Goal: Information Seeking & Learning: Learn about a topic

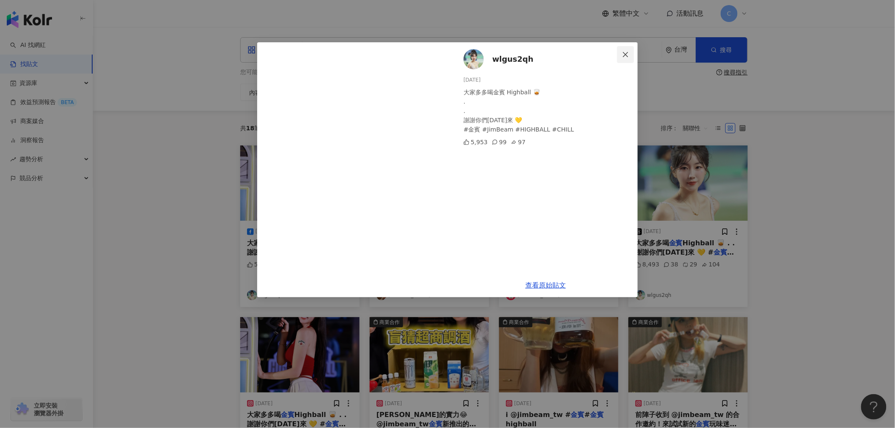
click at [625, 55] on icon "close" at bounding box center [625, 54] width 7 height 7
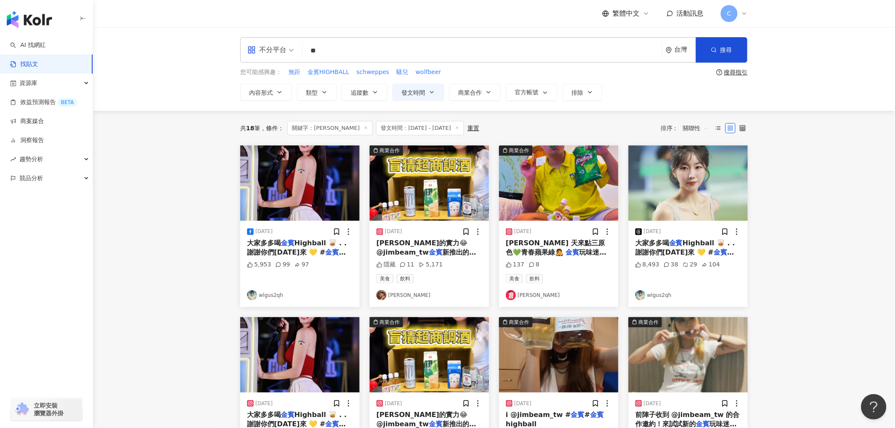
click at [348, 52] on input "**" at bounding box center [482, 50] width 353 height 18
type input "*"
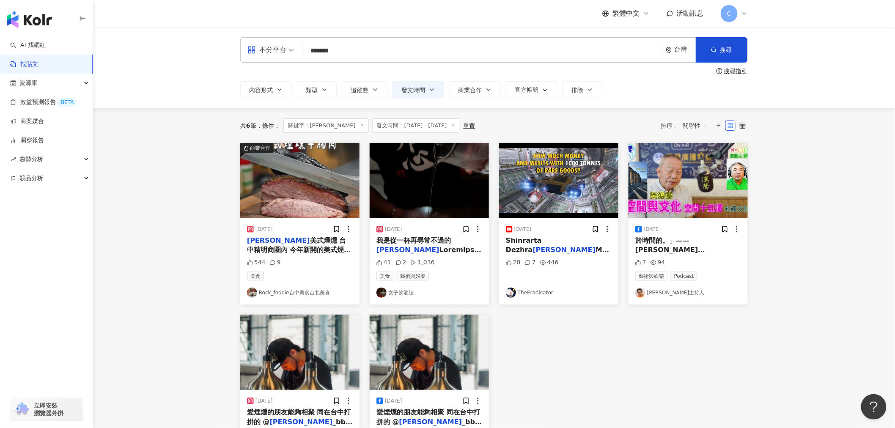
click at [367, 52] on input "*******" at bounding box center [482, 50] width 353 height 18
click at [734, 50] on button "搜尋" at bounding box center [722, 49] width 52 height 25
click at [721, 47] on span "搜尋" at bounding box center [727, 50] width 12 height 7
click at [397, 48] on input "*******" at bounding box center [482, 50] width 353 height 18
type input "*"
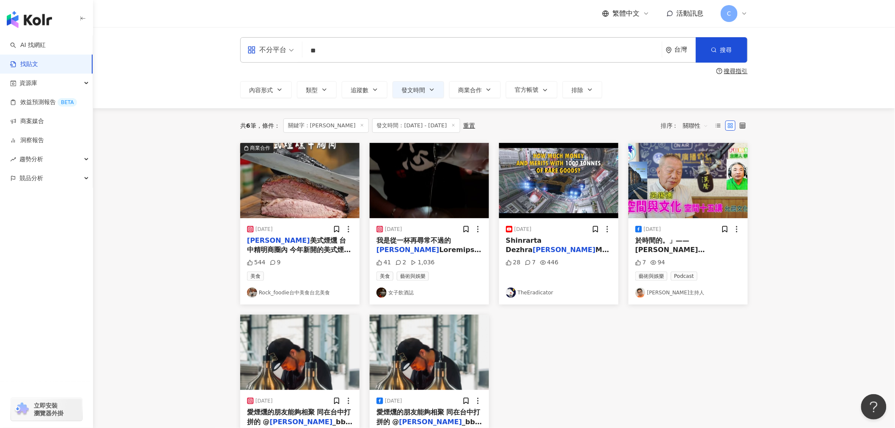
type input "*"
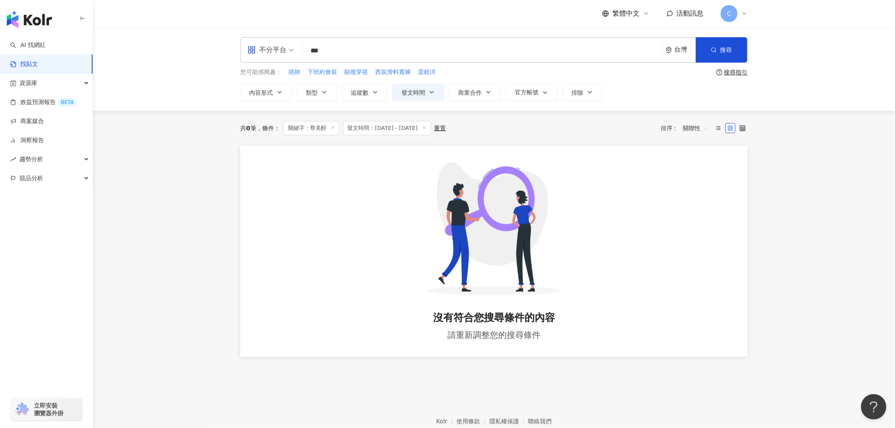
drag, startPoint x: 337, startPoint y: 53, endPoint x: 295, endPoint y: 50, distance: 42.0
click at [295, 50] on div "不分平台 尊美醇 *** 台灣 搜尋 searchOperator 插入語法 完全符合 "" 聯集 OR 交集 AND 排除 - 群組 {}" at bounding box center [494, 49] width 508 height 25
type input "*"
type input "**"
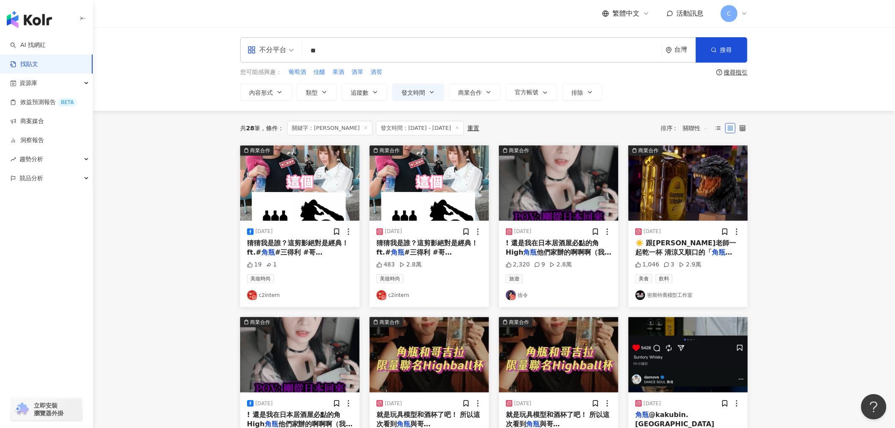
scroll to position [188, 0]
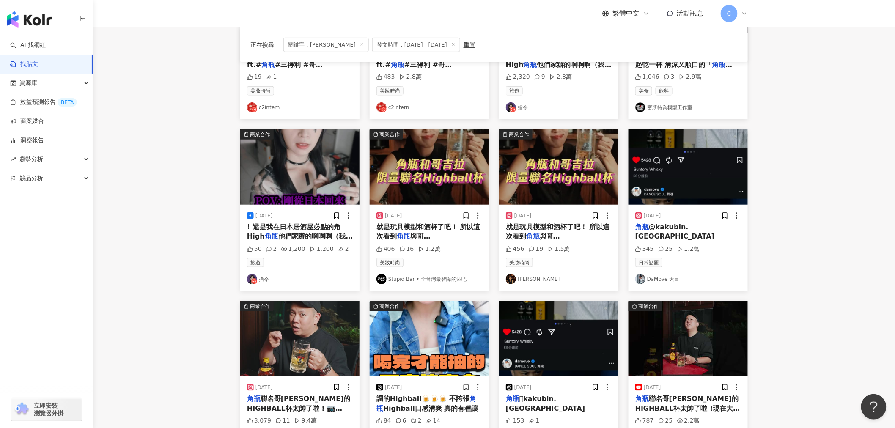
click at [442, 237] on span "與哥[PERSON_NAME]的聯名特別興奮✨ 一個是杯中" at bounding box center [429, 245] width 104 height 27
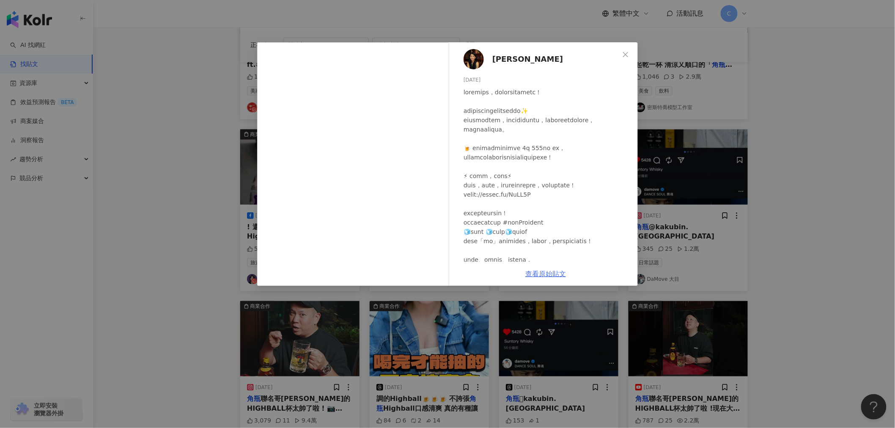
click at [534, 273] on link "查看原始貼文" at bounding box center [546, 274] width 41 height 8
click at [628, 51] on icon "close" at bounding box center [625, 54] width 7 height 7
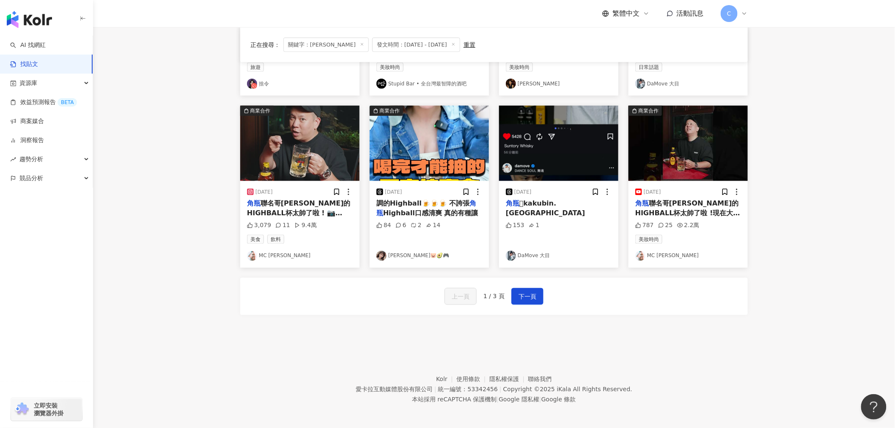
scroll to position [386, 0]
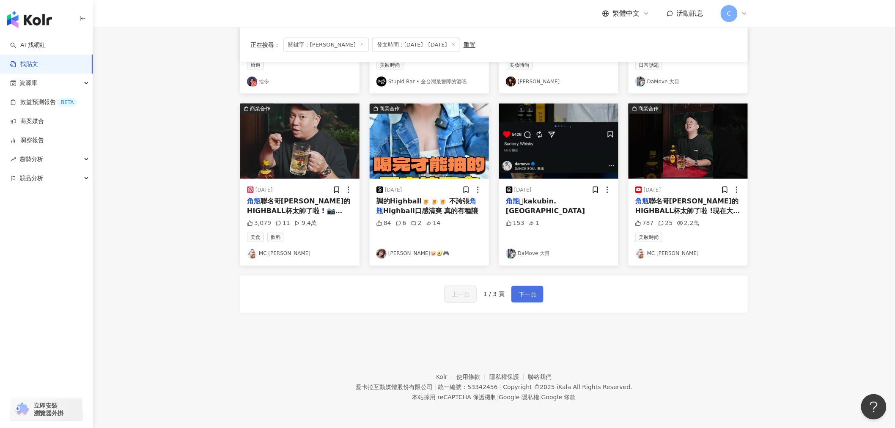
click at [527, 298] on span "下一頁" at bounding box center [528, 295] width 18 height 10
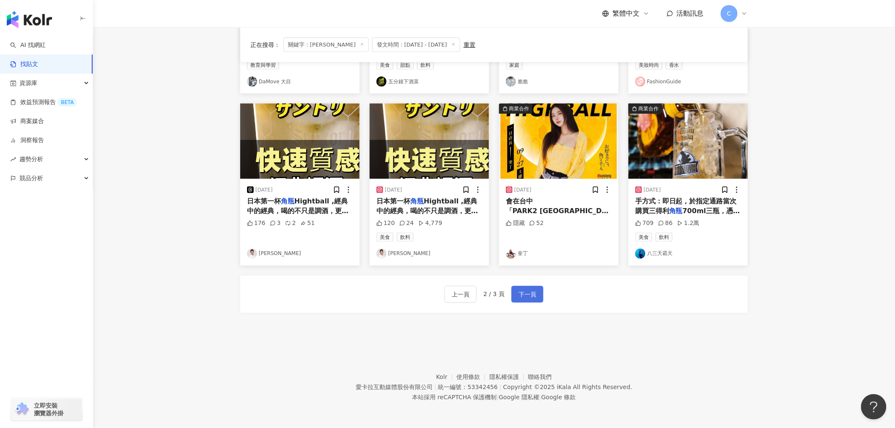
click at [539, 290] on button "下一頁" at bounding box center [528, 294] width 32 height 17
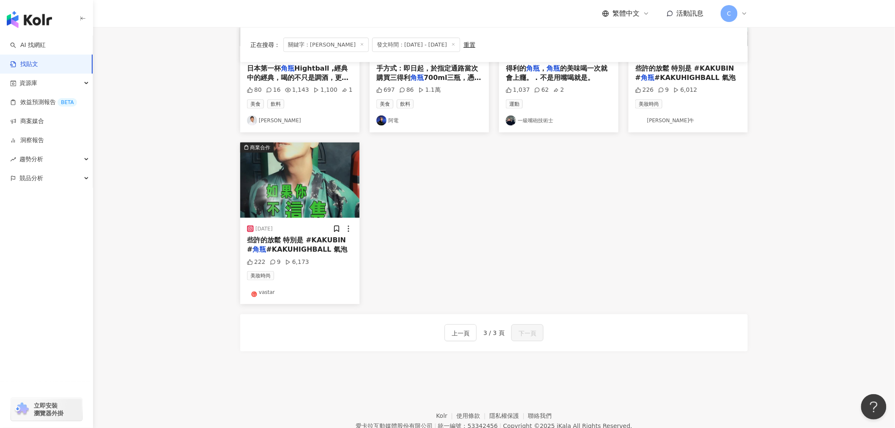
scroll to position [213, 0]
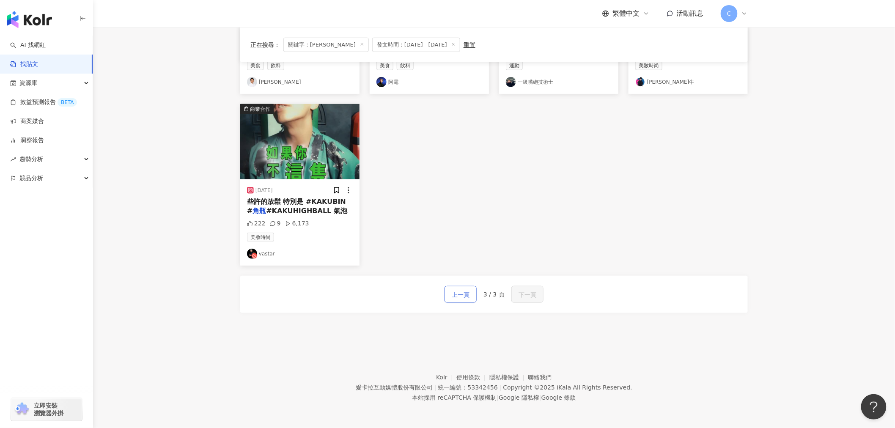
click at [467, 294] on span "上一頁" at bounding box center [461, 295] width 18 height 10
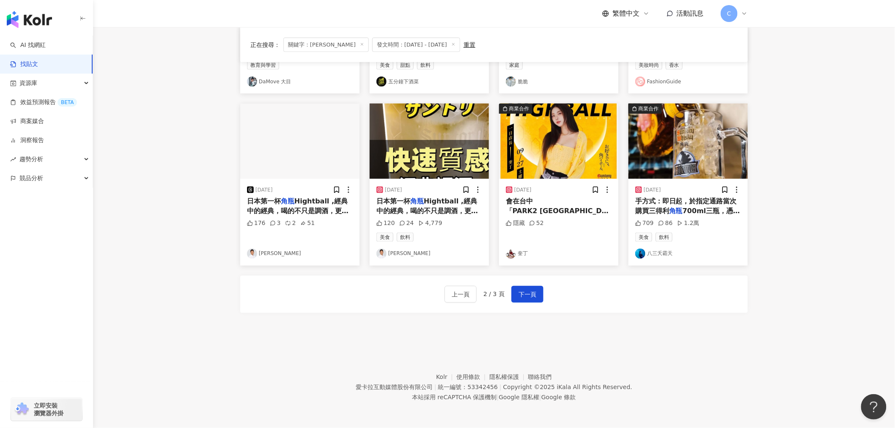
scroll to position [339, 0]
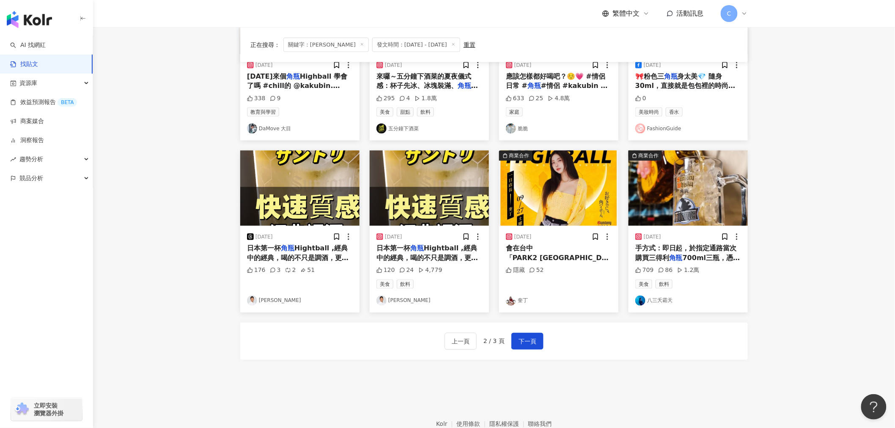
click at [693, 250] on span "手方式：即日起，於指定通路當次購買三得利" at bounding box center [687, 252] width 102 height 17
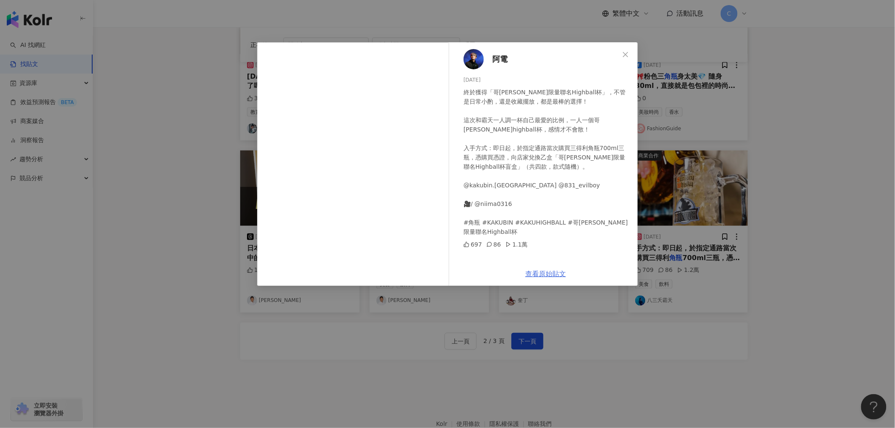
click at [551, 273] on link "查看原始貼文" at bounding box center [546, 274] width 41 height 8
click at [625, 53] on icon "close" at bounding box center [625, 54] width 7 height 7
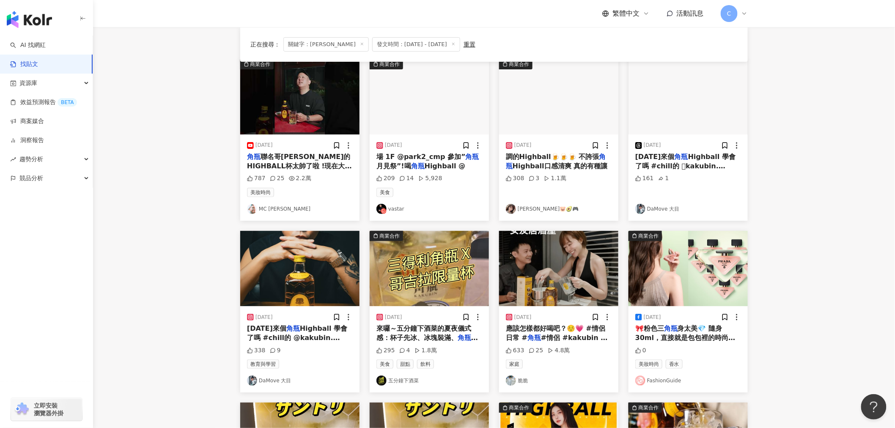
scroll to position [56, 0]
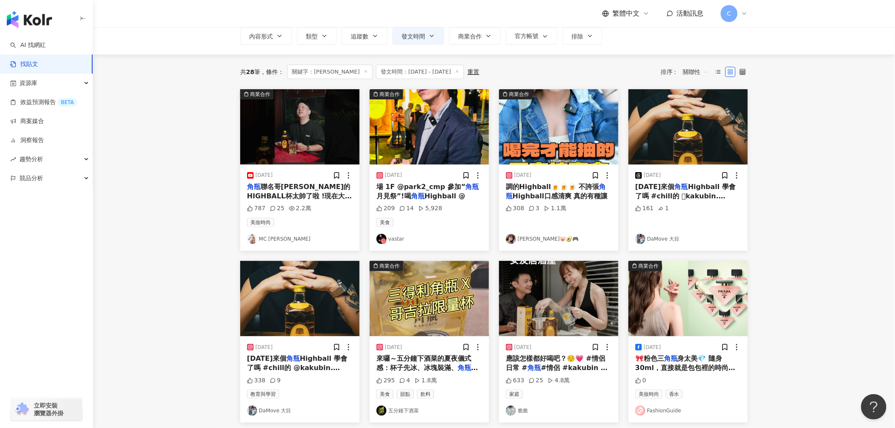
click at [315, 197] on span "聯名哥[PERSON_NAME]的HIGHBALL杯太帥了啦 !現在大家都很愛喝HIGHBALL，但是我們喝最多的還是經典的「角HIGH」，檸檬汁+角嗨+氣泡…" at bounding box center [299, 215] width 105 height 65
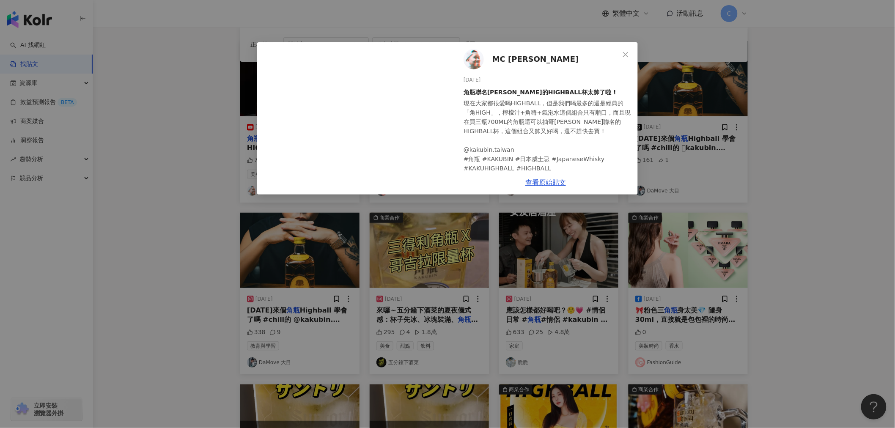
scroll to position [150, 0]
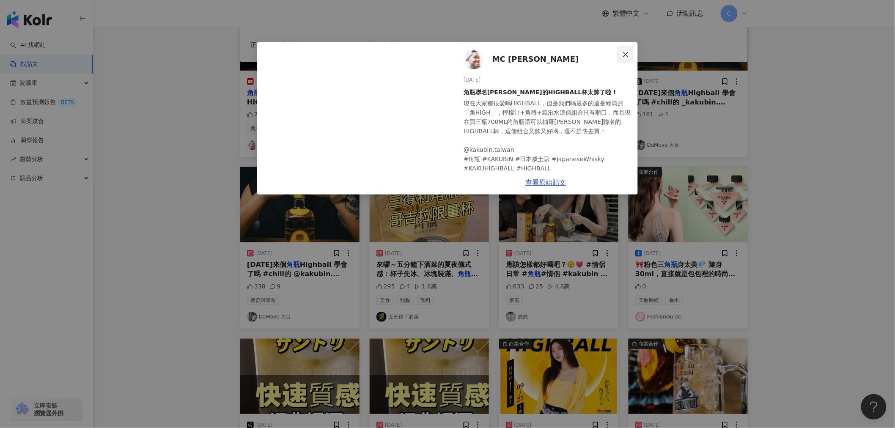
click at [624, 52] on icon "close" at bounding box center [625, 54] width 7 height 7
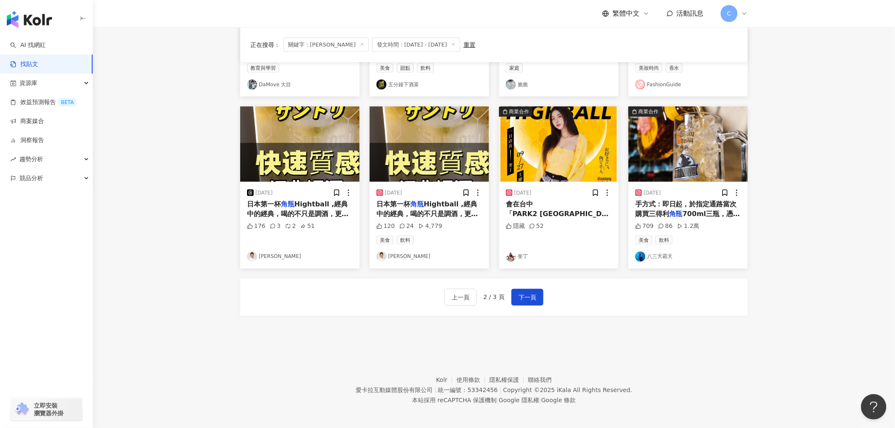
scroll to position [386, 0]
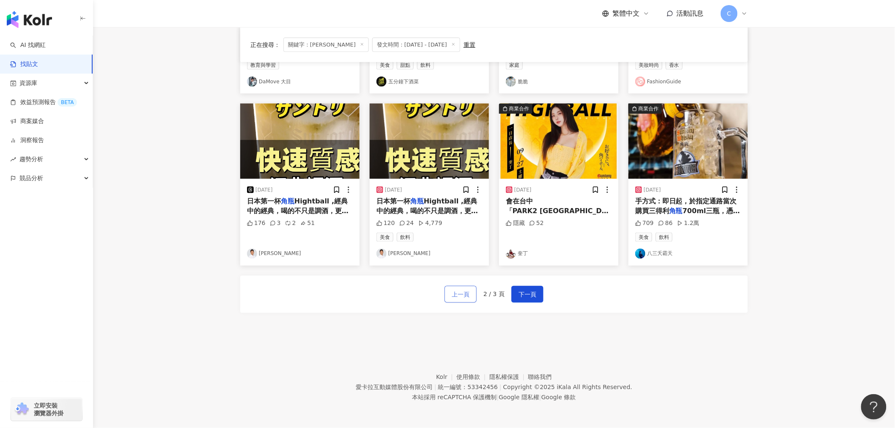
click at [450, 293] on button "上一頁" at bounding box center [461, 294] width 32 height 17
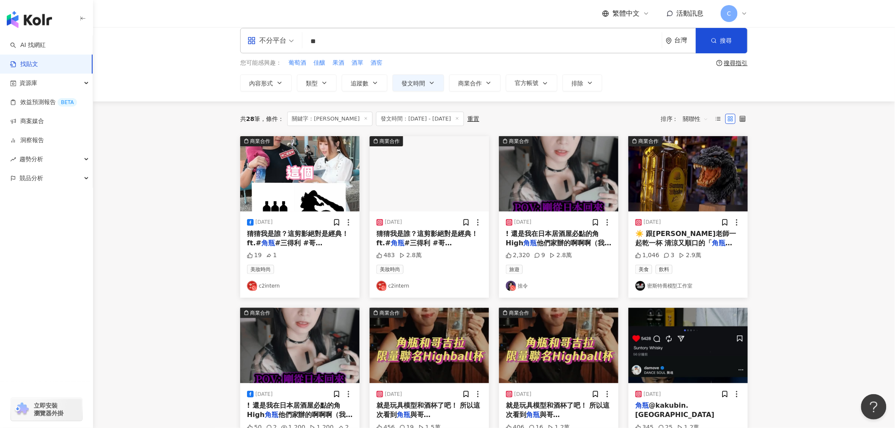
scroll to position [56, 0]
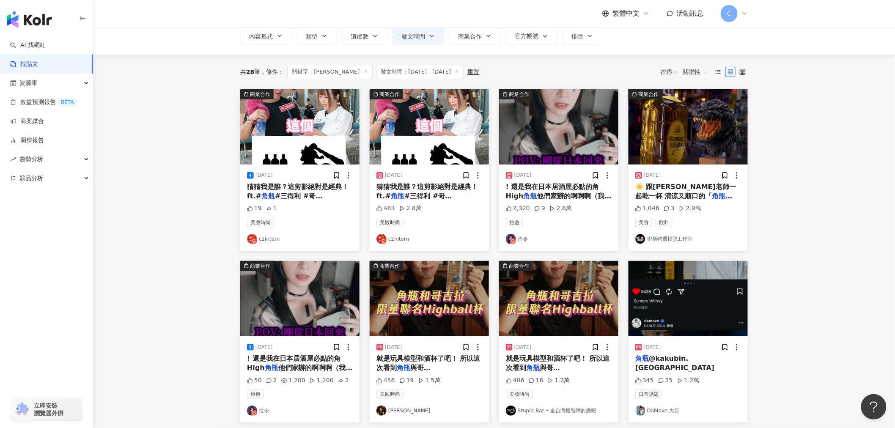
click at [700, 201] on span "Highball」吧！🍻🍻🍻" at bounding box center [674, 205] width 77 height 8
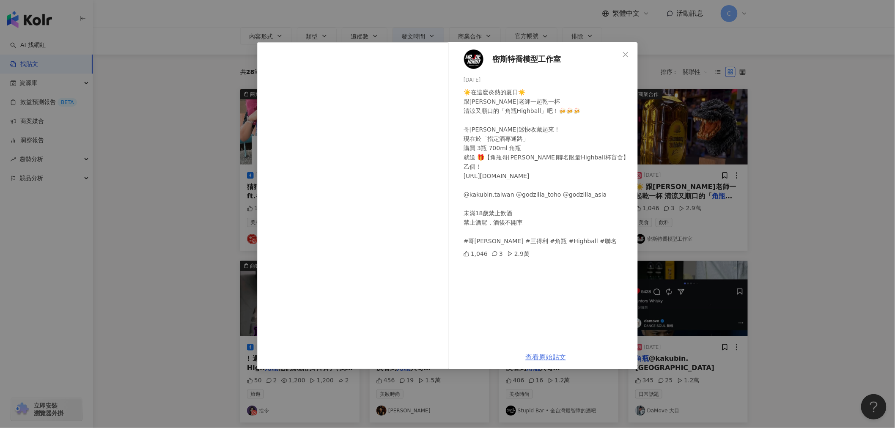
click at [543, 354] on link "查看原始貼文" at bounding box center [546, 357] width 41 height 8
click at [627, 56] on icon "close" at bounding box center [625, 54] width 7 height 7
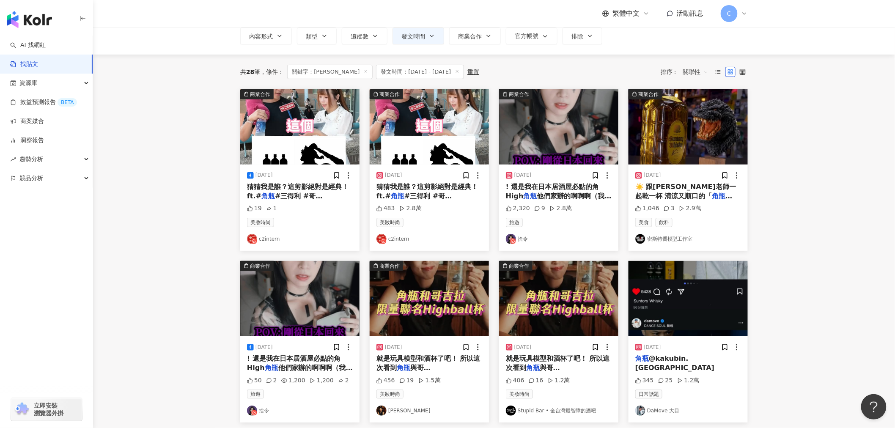
click at [419, 364] on span "與哥[PERSON_NAME]的聯名特別興奮✨ 一個是杯中" at bounding box center [429, 377] width 104 height 27
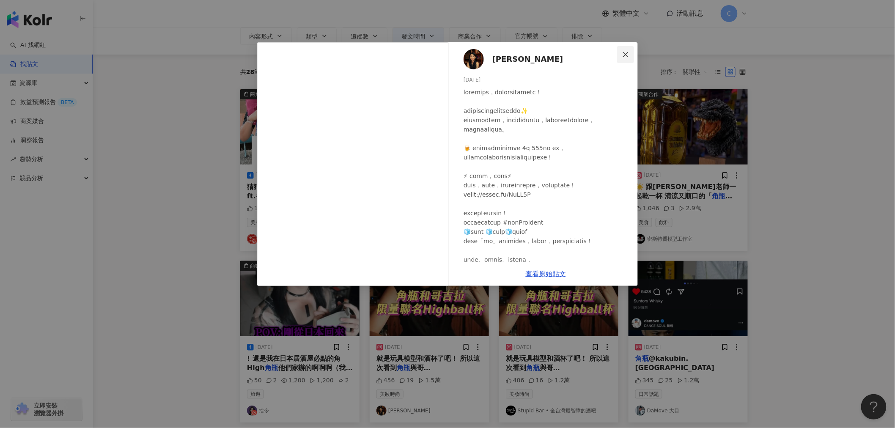
click at [629, 55] on span "Close" at bounding box center [625, 54] width 17 height 7
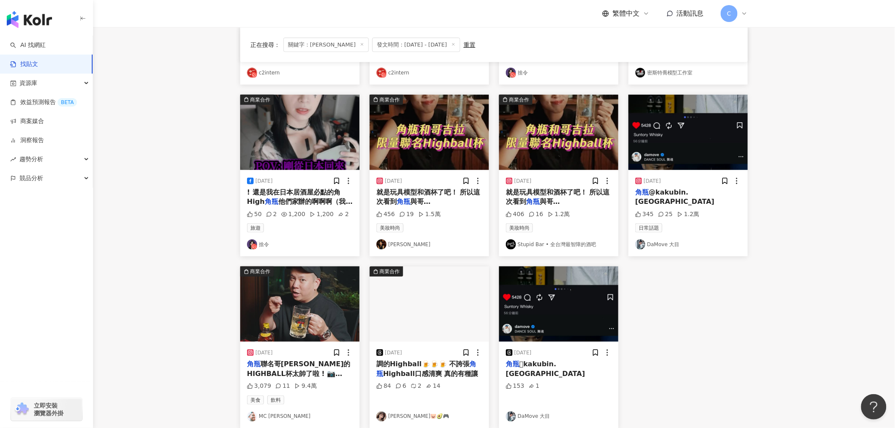
scroll to position [244, 0]
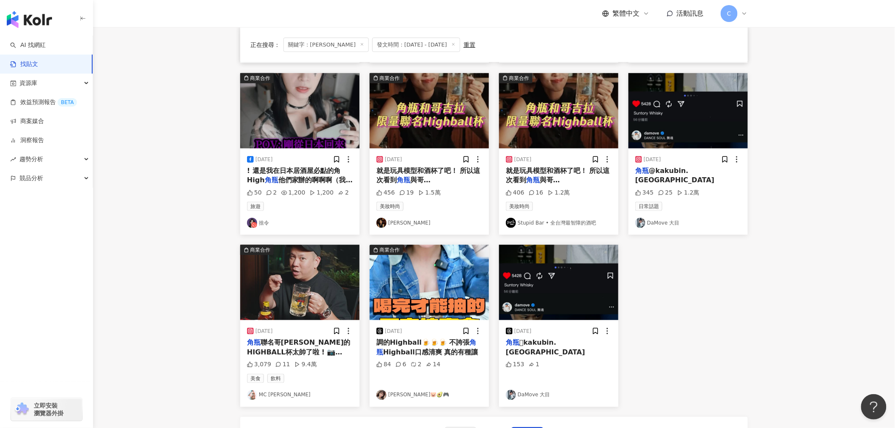
click at [317, 350] on span "聯名哥[PERSON_NAME]的HIGHBALL杯太帥了啦 ! 📷 @osakehero_ltd @bennyfay 現在大家都很愛喝HIGHBALL，但是…" at bounding box center [299, 376] width 105 height 74
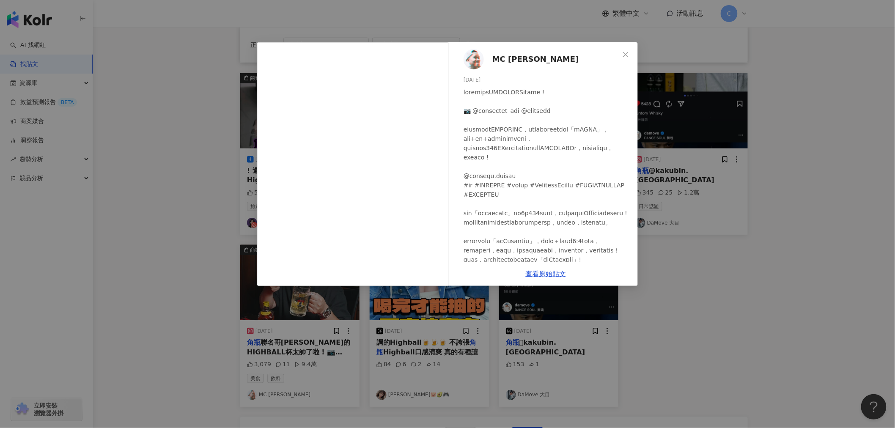
click at [678, 288] on div "MC Jeng [DATE] 3,079 11 9.4萬 查看原始貼文" at bounding box center [447, 214] width 895 height 428
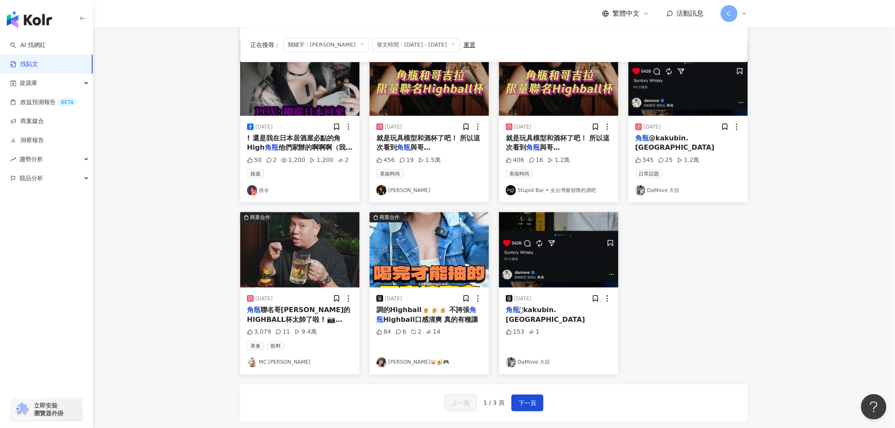
scroll to position [339, 0]
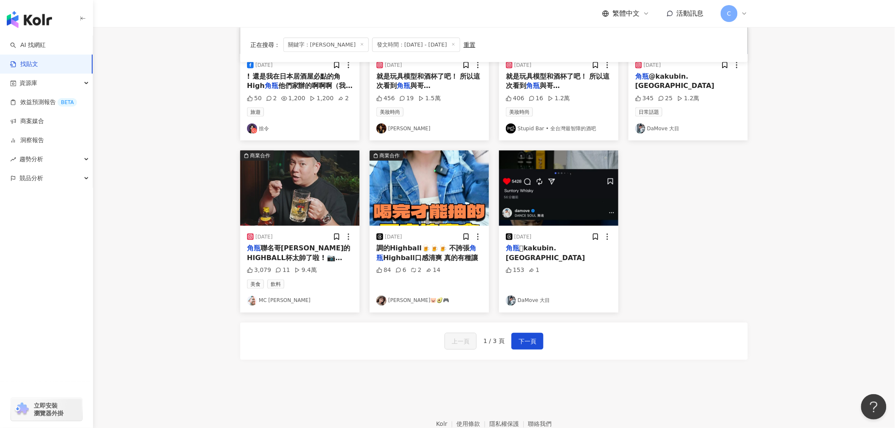
click at [302, 251] on span "聯名哥[PERSON_NAME]的HIGHBALL杯太帥了啦 ! 📷 @osakehero_ltd @bennyfay 現在大家都很愛喝HIGHBALL，但是…" at bounding box center [299, 281] width 105 height 74
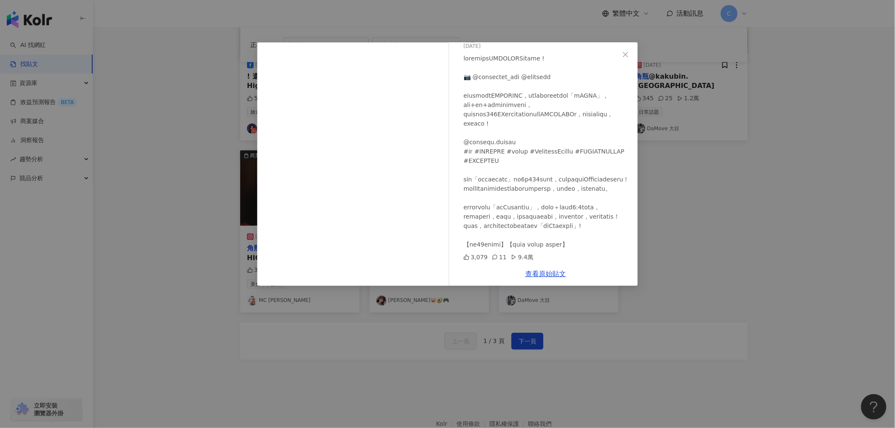
scroll to position [61, 0]
click at [556, 274] on link "查看原始貼文" at bounding box center [546, 274] width 41 height 8
click at [622, 55] on span "Close" at bounding box center [625, 54] width 17 height 7
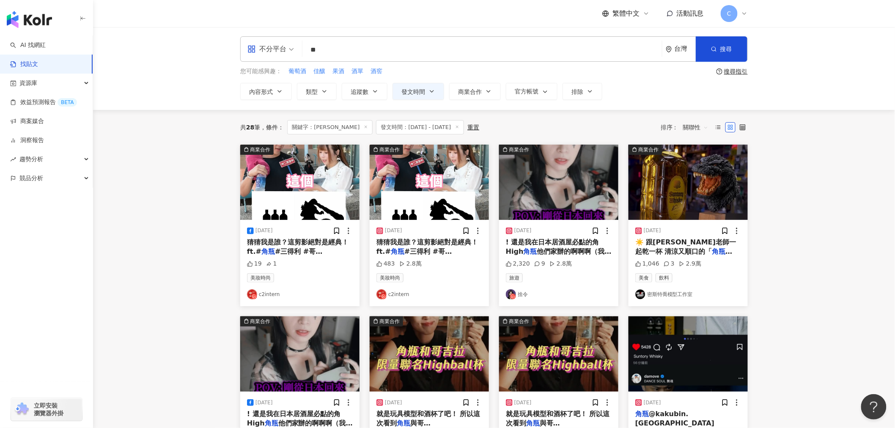
scroll to position [0, 0]
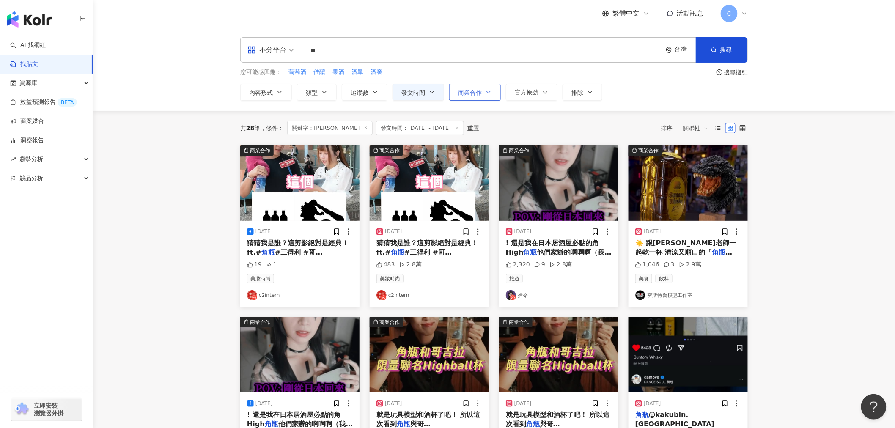
click at [484, 91] on button "商業合作" at bounding box center [475, 92] width 52 height 17
click at [487, 143] on span "商業合作內容" at bounding box center [486, 142] width 42 height 9
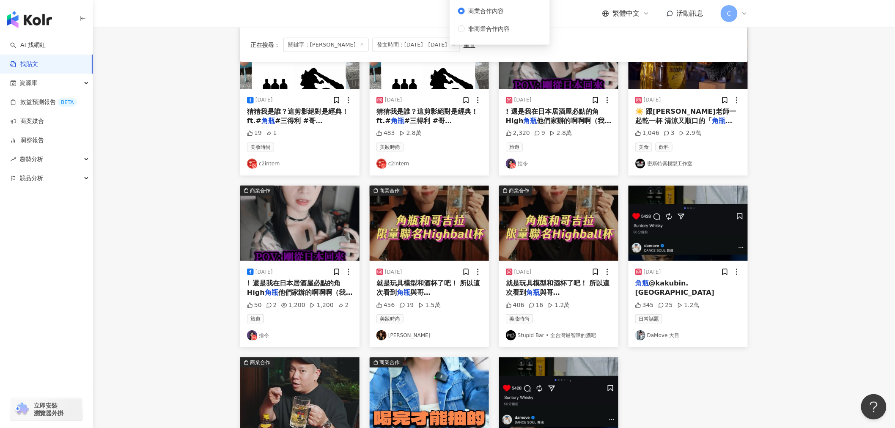
scroll to position [47, 0]
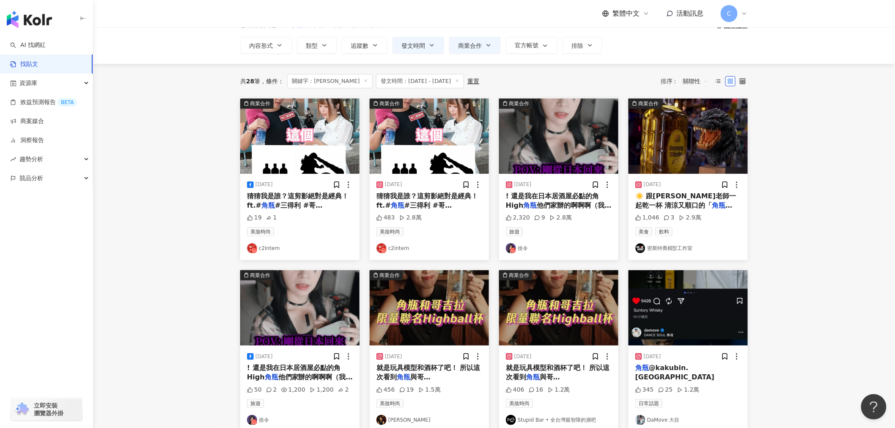
click at [640, 72] on div "共 28 筆 條件 ： 關鍵字：角瓶 發文時間：[DATE] - [DATE] 重置 排序： 關聯性" at bounding box center [494, 81] width 508 height 35
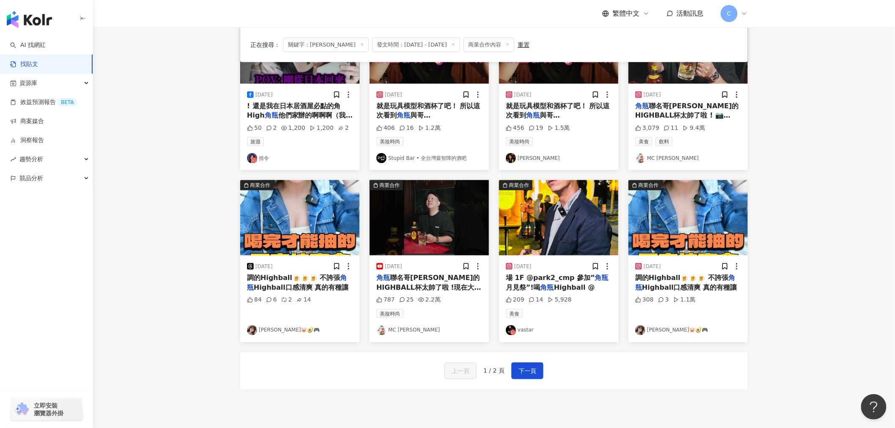
scroll to position [329, 0]
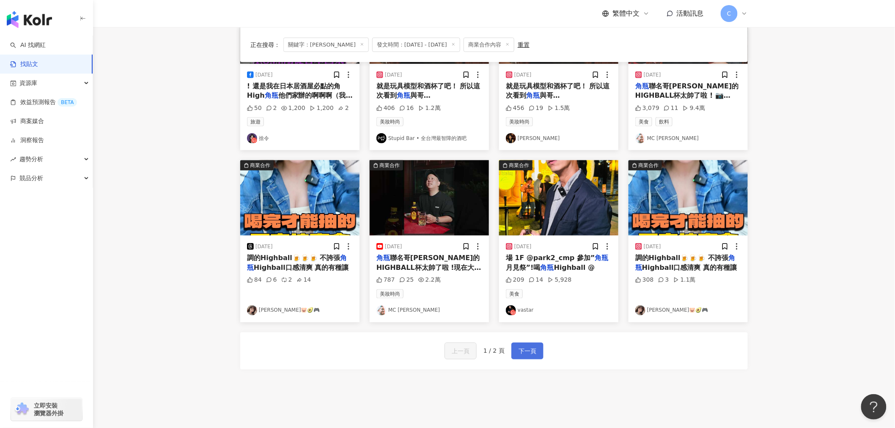
click at [514, 353] on button "下一頁" at bounding box center [528, 351] width 32 height 17
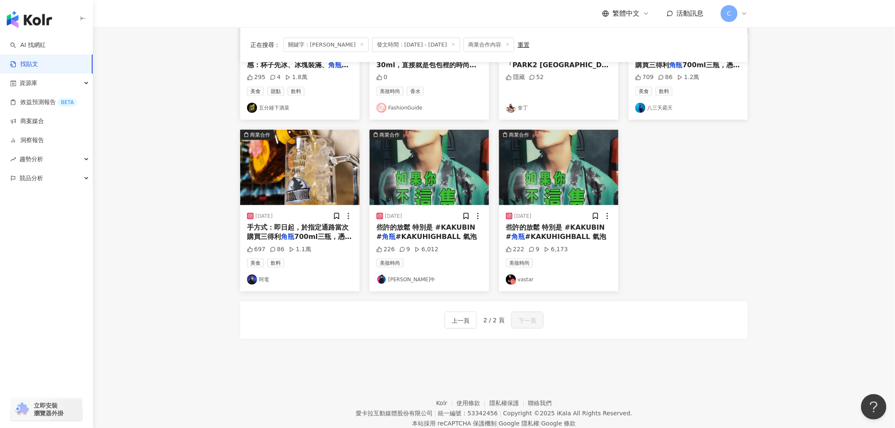
scroll to position [204, 0]
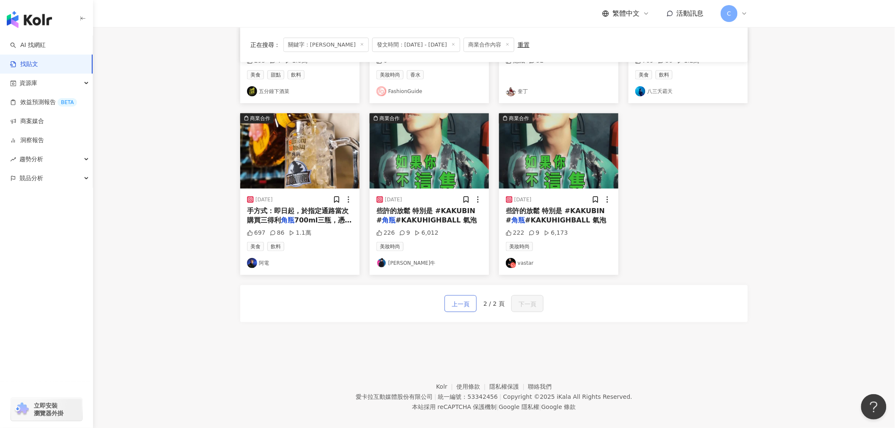
click at [456, 308] on span "上一頁" at bounding box center [461, 304] width 18 height 10
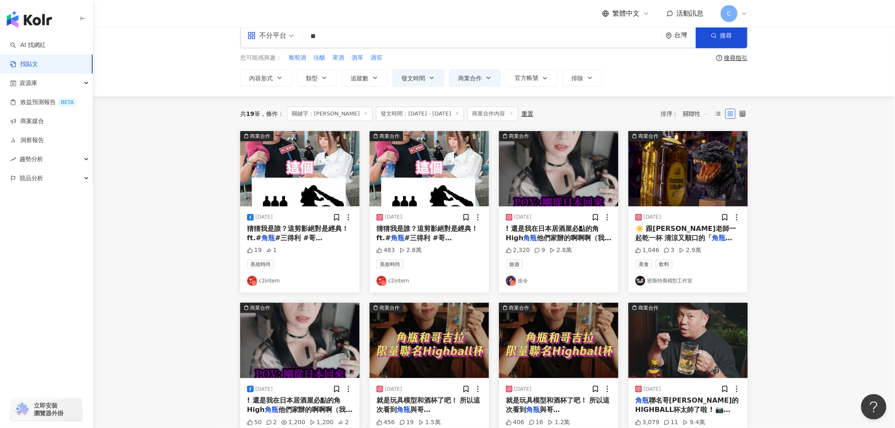
scroll to position [0, 0]
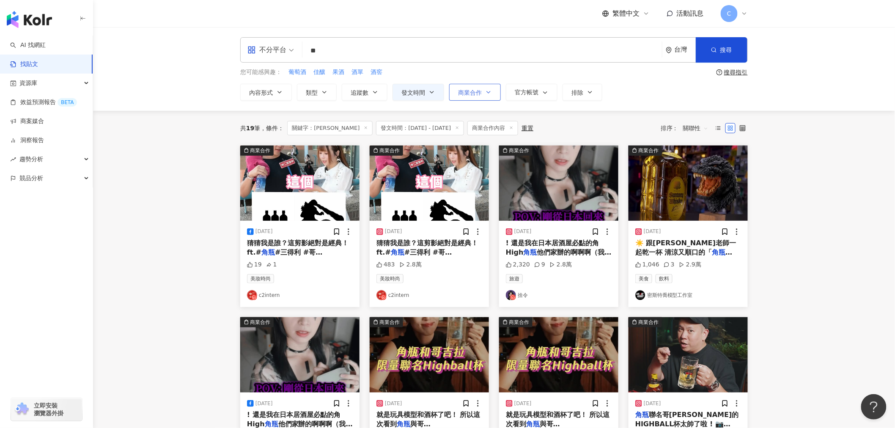
click at [476, 96] on span "商業合作" at bounding box center [470, 92] width 24 height 7
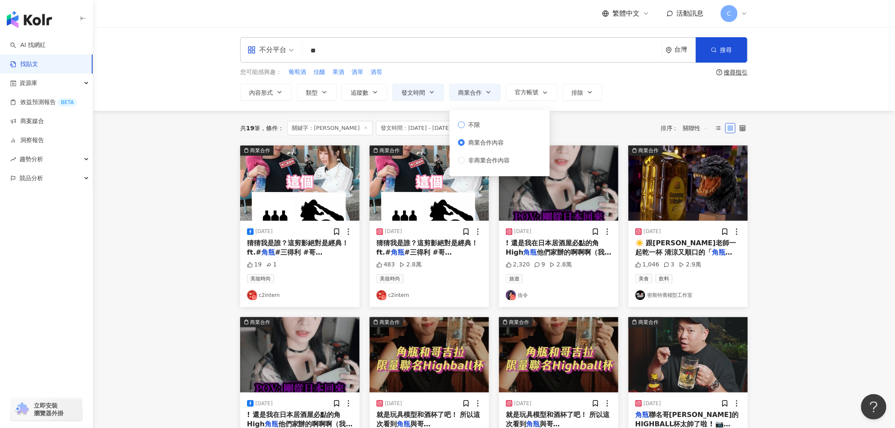
click at [476, 126] on span "不限" at bounding box center [474, 124] width 19 height 9
click at [735, 51] on button "搜尋" at bounding box center [722, 49] width 52 height 25
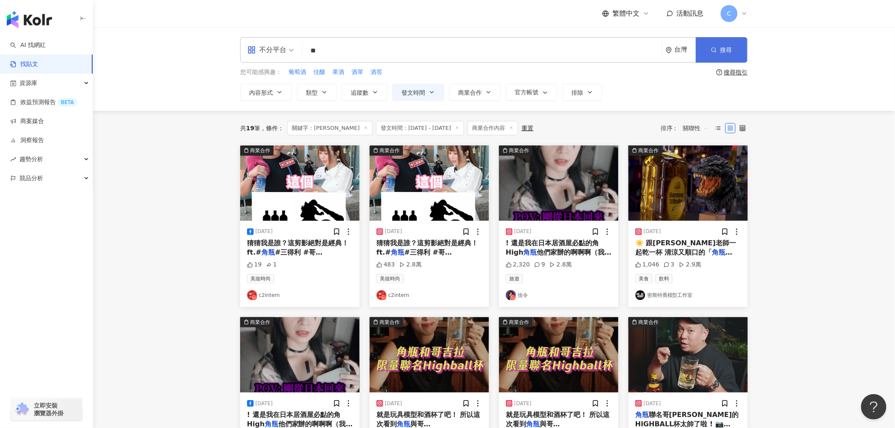
click at [726, 51] on span "搜尋" at bounding box center [727, 50] width 12 height 7
click at [730, 57] on button "搜尋" at bounding box center [722, 49] width 52 height 25
click at [607, 126] on div "共 19 筆 條件 ： 關鍵字：角瓶 發文時間：[DATE] - [DATE] 商業合作內容 重置 排序： 關聯性" at bounding box center [494, 128] width 508 height 14
click at [476, 132] on span "商業合作內容" at bounding box center [493, 128] width 51 height 14
click at [511, 128] on line at bounding box center [512, 128] width 2 height 2
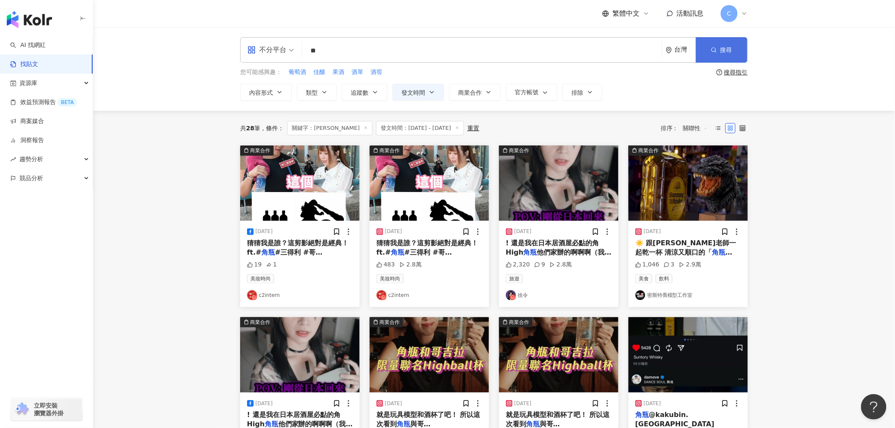
click at [730, 50] on span "搜尋" at bounding box center [727, 50] width 12 height 7
click at [710, 57] on button "搜尋" at bounding box center [722, 49] width 52 height 25
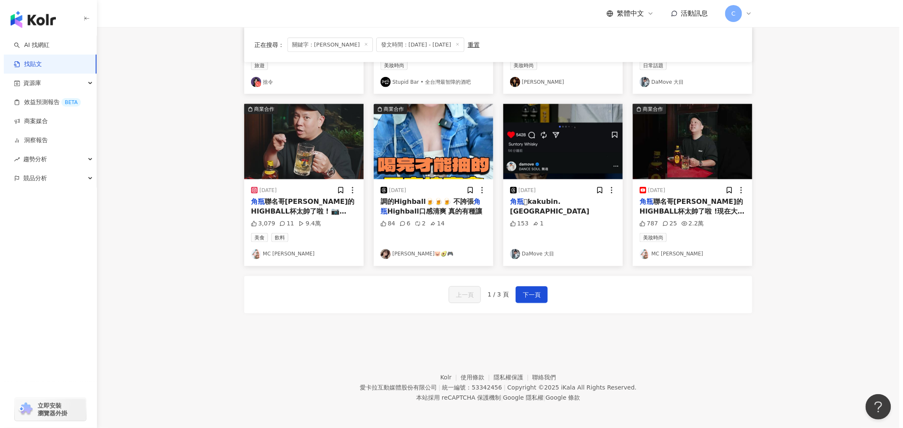
scroll to position [386, 0]
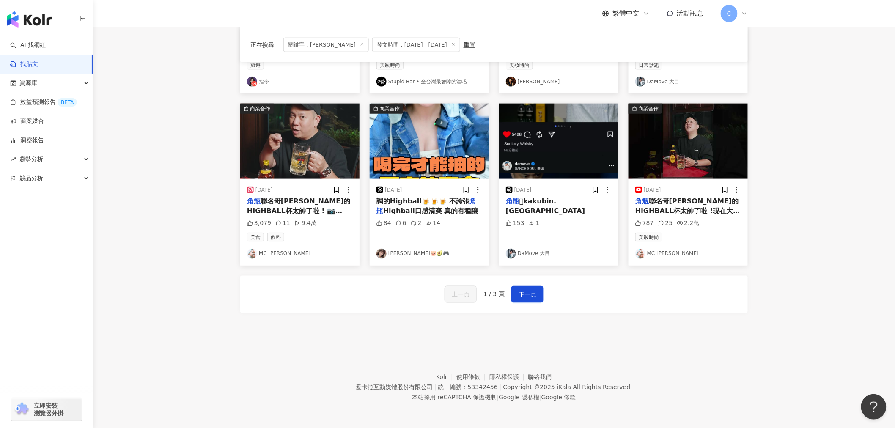
click at [675, 208] on span "聯名哥[PERSON_NAME]的HIGHBALL杯太帥了啦 !現在大家都很愛喝HIGHBALL，但是我們喝最多的還是經典的「角HIGH」，檸檬汁+角嗨+氣泡…" at bounding box center [688, 229] width 105 height 65
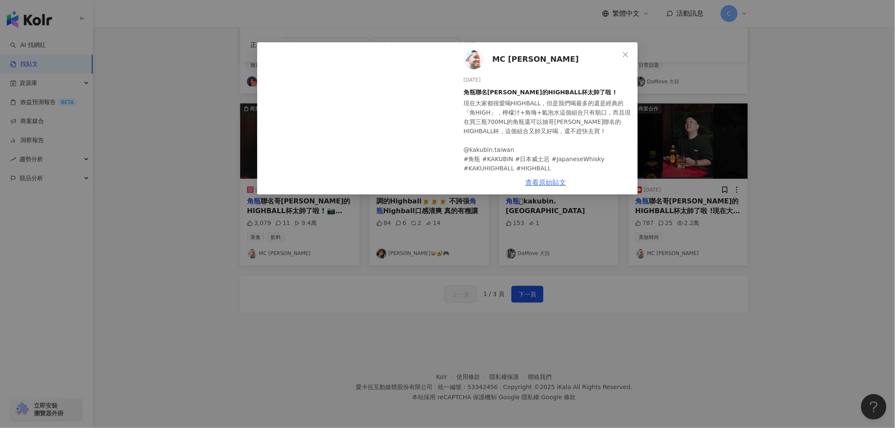
click at [552, 184] on link "查看原始貼文" at bounding box center [546, 183] width 41 height 8
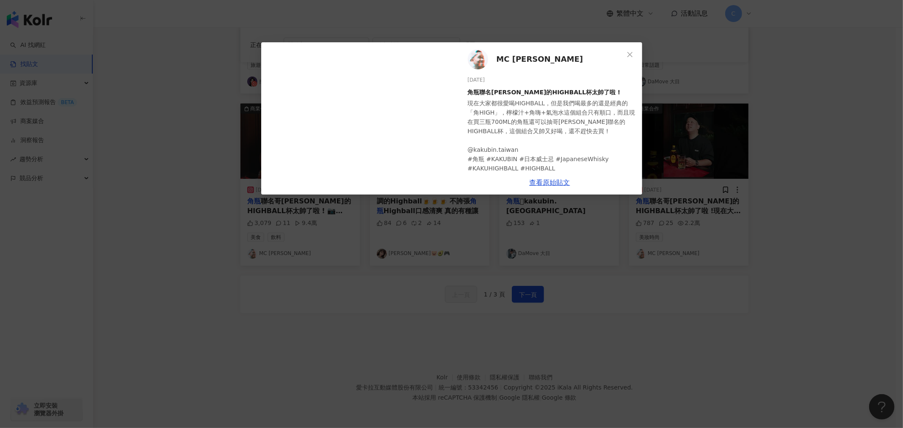
click at [626, 55] on span "Close" at bounding box center [629, 54] width 17 height 7
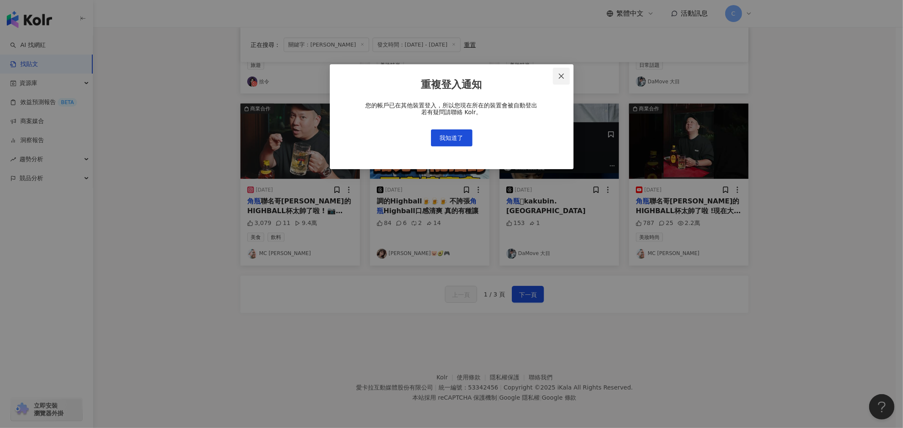
click at [561, 75] on icon "close" at bounding box center [561, 76] width 5 height 5
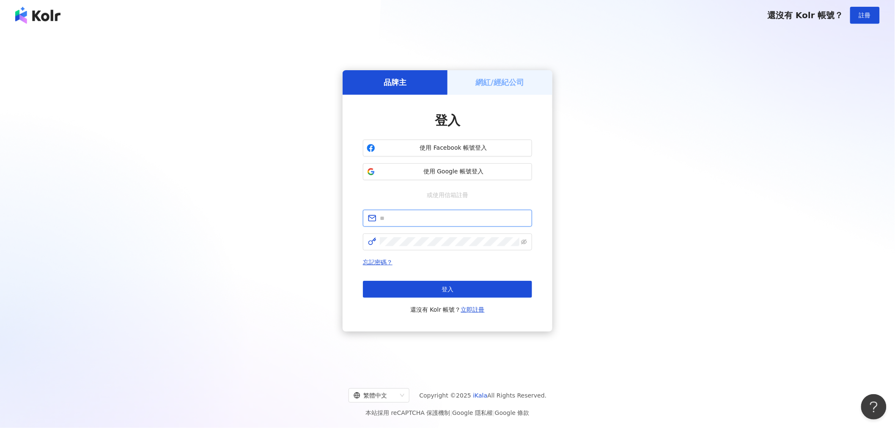
click at [434, 222] on input "text" at bounding box center [453, 218] width 147 height 9
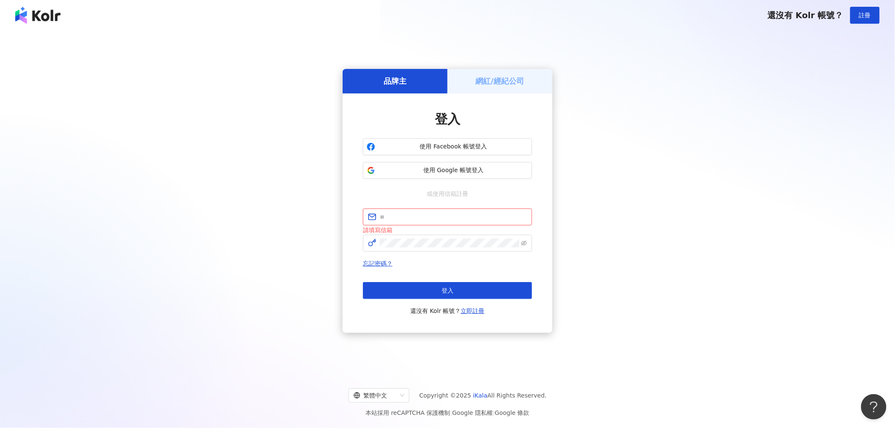
click at [179, 247] on div "品牌主 網紅/經紀公司 登入 使用 Facebook 帳號登入 使用 Google 帳號登入 或使用信箱註冊 請填寫信箱 忘記密碼？ 登入 還沒有 Kolr …" at bounding box center [447, 201] width 875 height 328
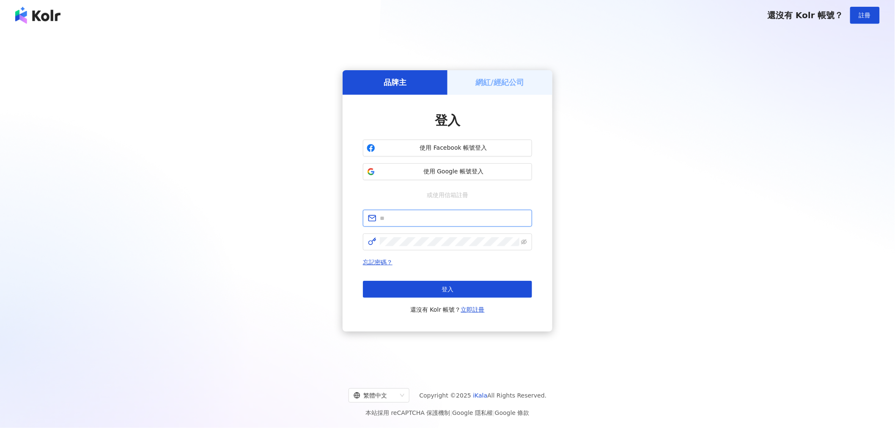
click at [446, 217] on input "text" at bounding box center [453, 218] width 147 height 9
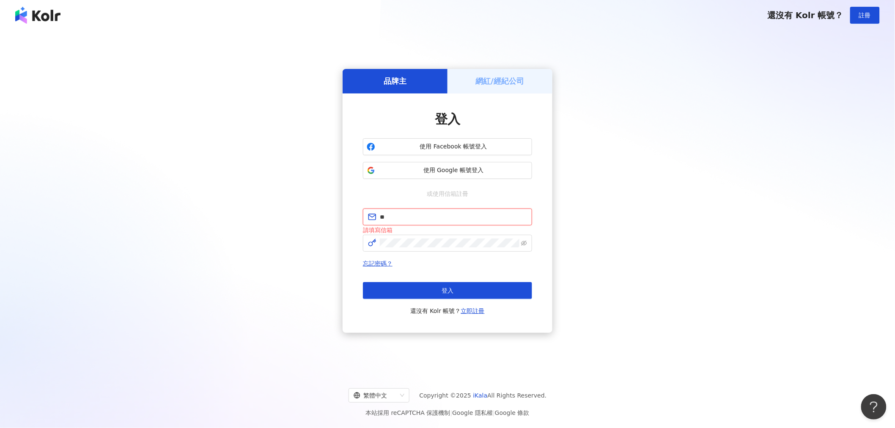
type input "**********"
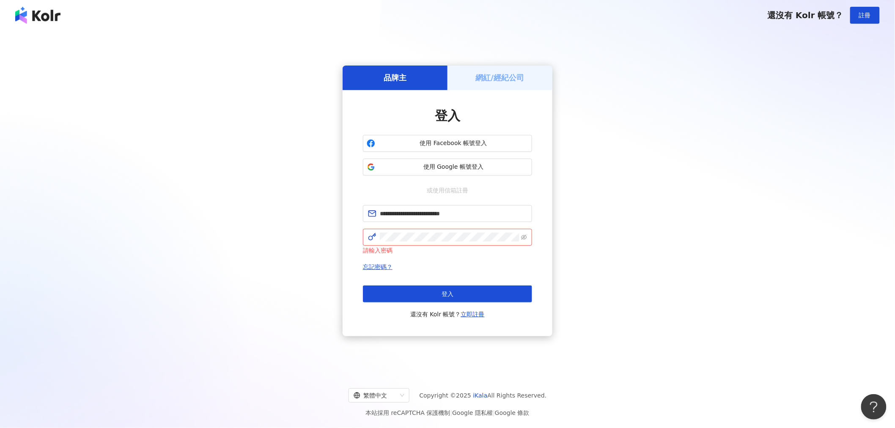
click at [440, 295] on button "登入" at bounding box center [447, 294] width 169 height 17
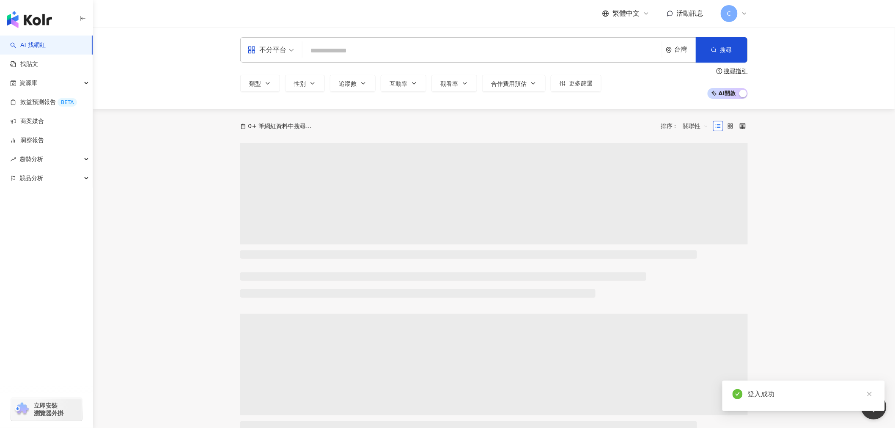
drag, startPoint x: 387, startPoint y: 49, endPoint x: 392, endPoint y: 53, distance: 6.9
click at [387, 49] on input "search" at bounding box center [482, 51] width 353 height 16
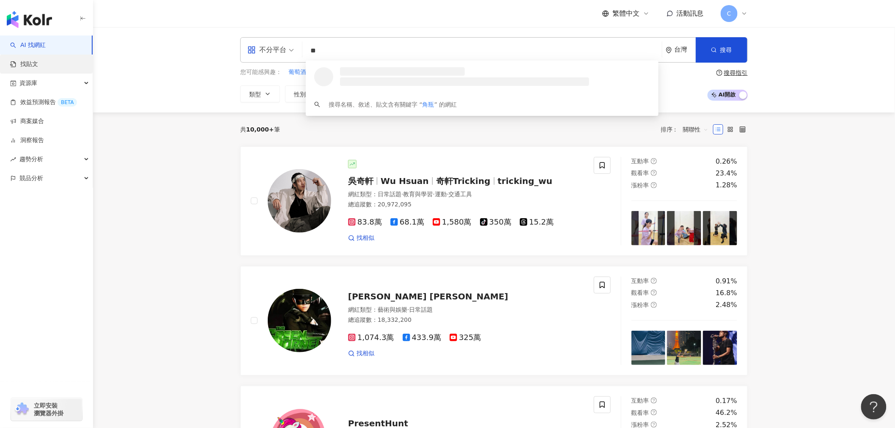
type input "**"
click at [38, 62] on link "找貼文" at bounding box center [24, 64] width 28 height 8
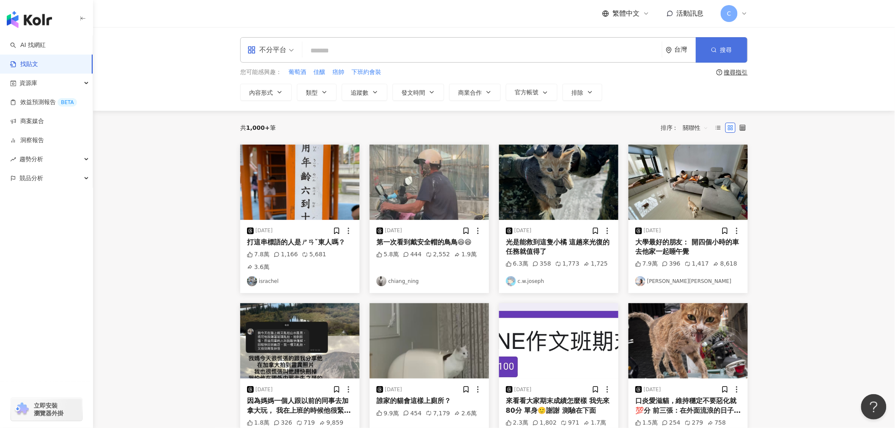
click at [727, 52] on span "搜尋" at bounding box center [727, 50] width 12 height 7
click at [356, 40] on div "不分平台 台灣 搜尋" at bounding box center [494, 49] width 508 height 25
type input "**"
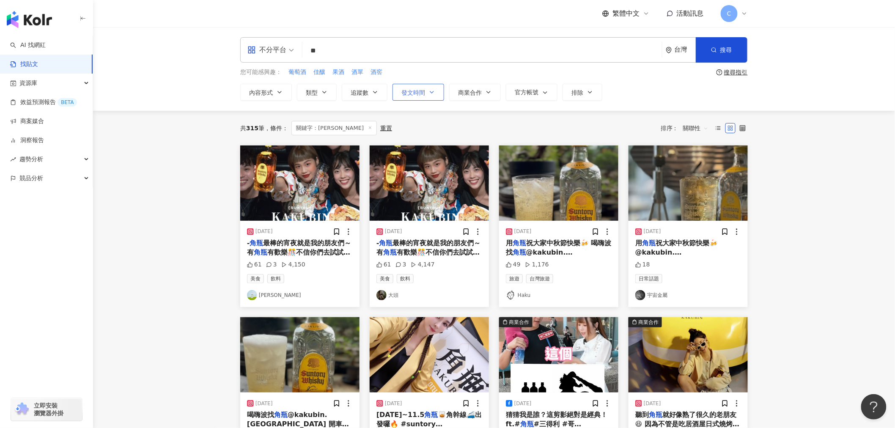
click at [438, 92] on button "發文時間" at bounding box center [419, 92] width 52 height 17
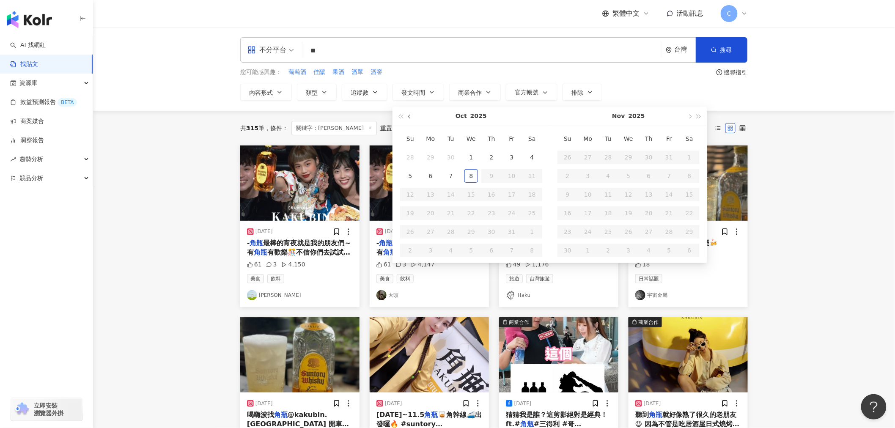
click at [410, 116] on span "button" at bounding box center [410, 117] width 4 height 4
type input "**********"
click at [432, 157] on div "1" at bounding box center [431, 158] width 14 height 14
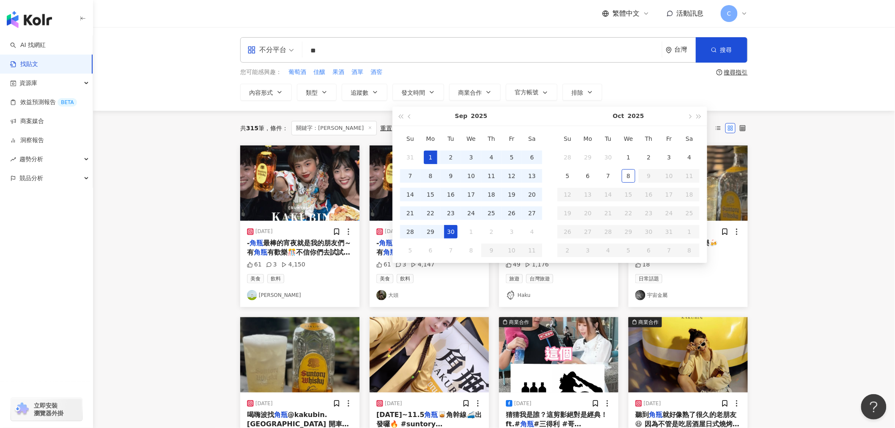
click at [446, 231] on div "30" at bounding box center [451, 232] width 14 height 14
type input "**********"
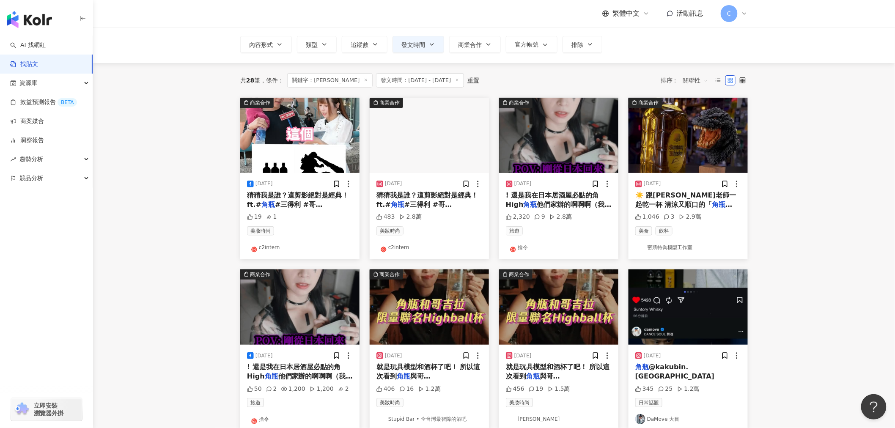
scroll to position [94, 0]
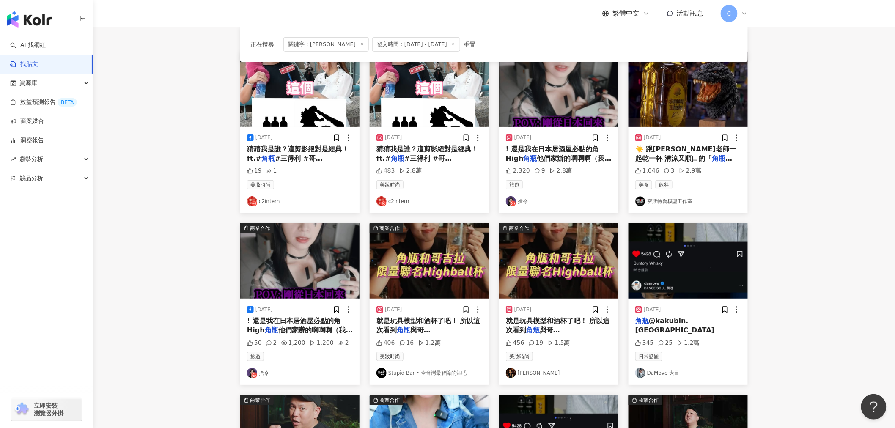
click at [445, 158] on span "#三得利 #哥[PERSON_NAME] 猜到滿頭大汗了嗎？ 別急～先來一杯清爽解暑的「" at bounding box center [429, 172] width 104 height 36
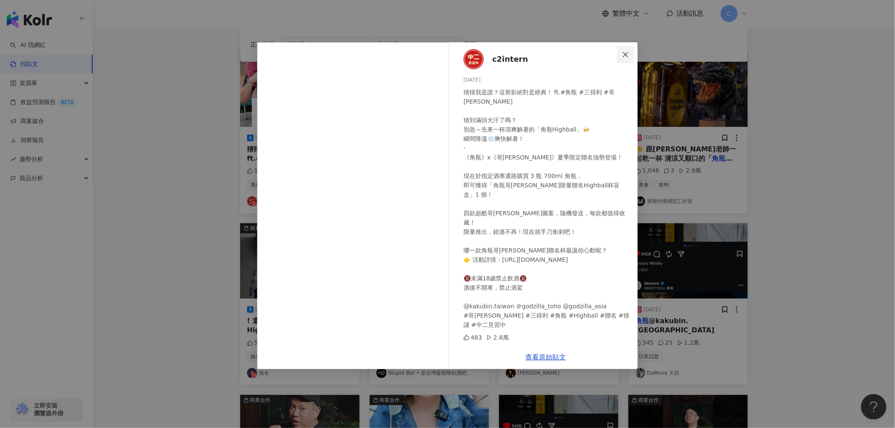
click at [628, 53] on icon "close" at bounding box center [625, 54] width 7 height 7
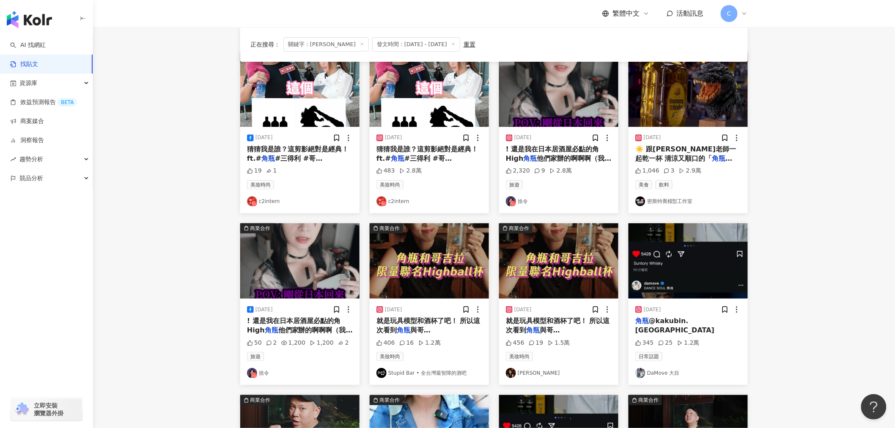
click at [454, 330] on span "與哥[PERSON_NAME]的聯名特別興奮✨ 一個是杯中" at bounding box center [429, 339] width 104 height 27
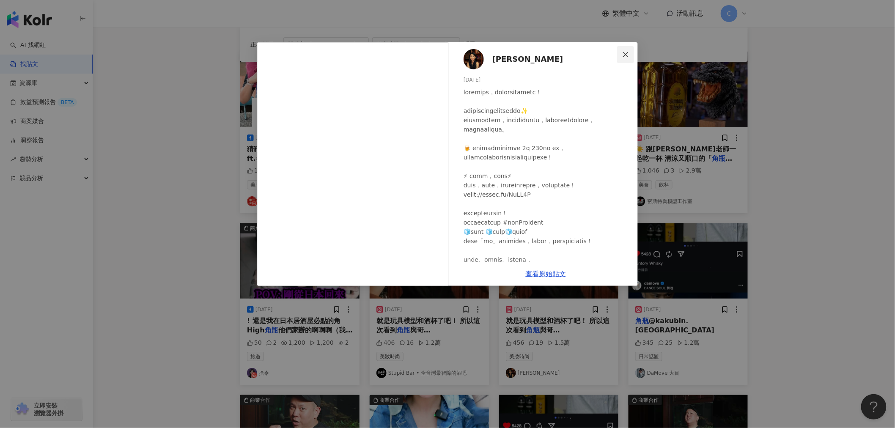
click at [622, 53] on icon "close" at bounding box center [625, 54] width 7 height 7
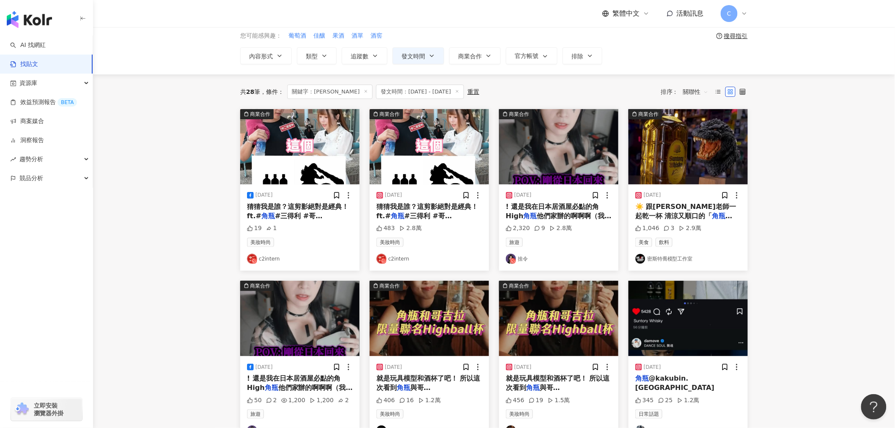
scroll to position [0, 0]
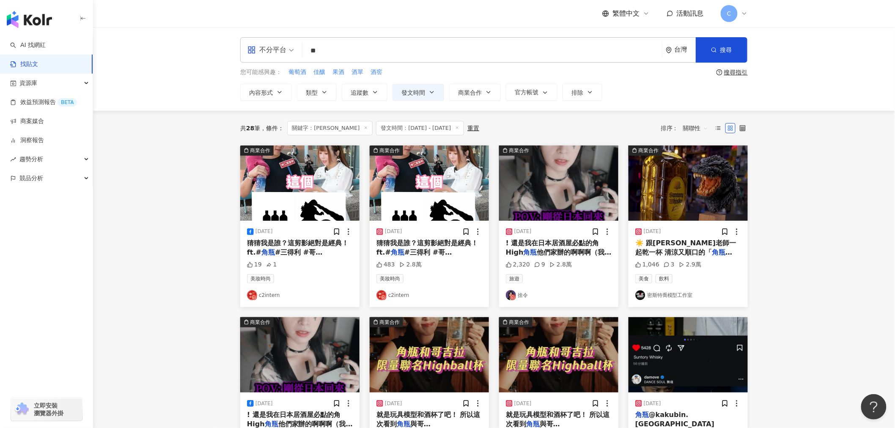
click at [338, 53] on input "**" at bounding box center [482, 50] width 353 height 18
type input "*"
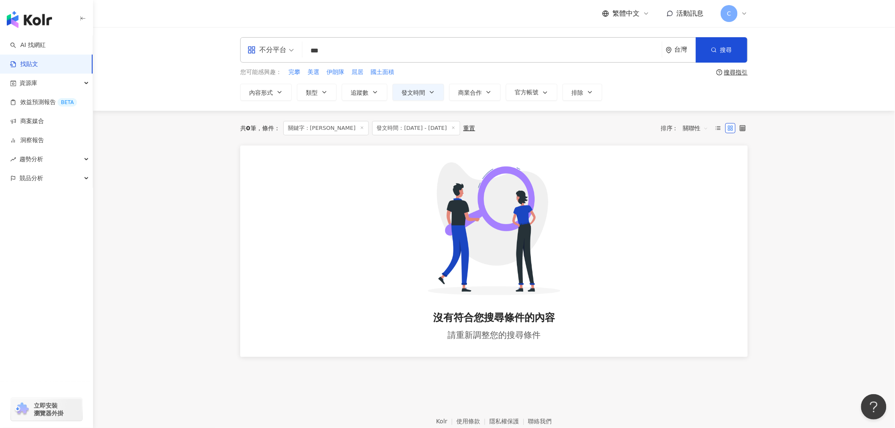
type input "***"
click at [727, 51] on span "搜尋" at bounding box center [727, 50] width 12 height 7
